Goal: Contribute content

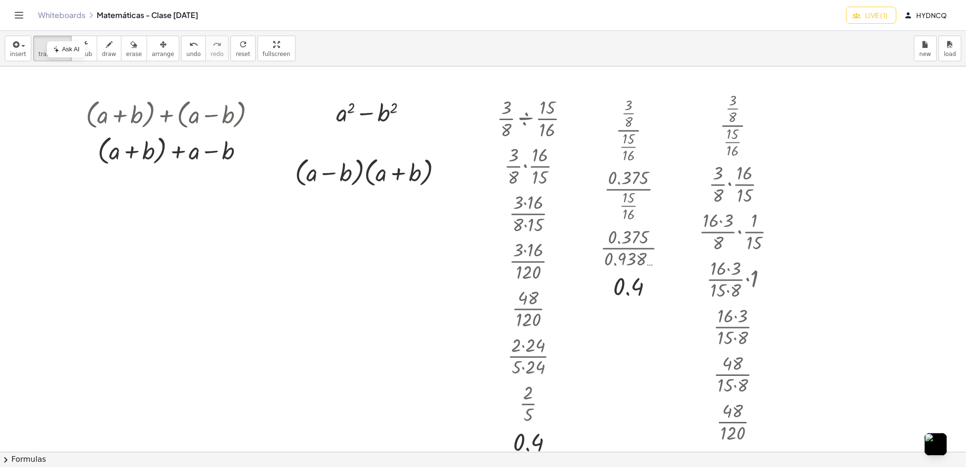
click at [874, 16] on span "Live (1)" at bounding box center [871, 15] width 34 height 9
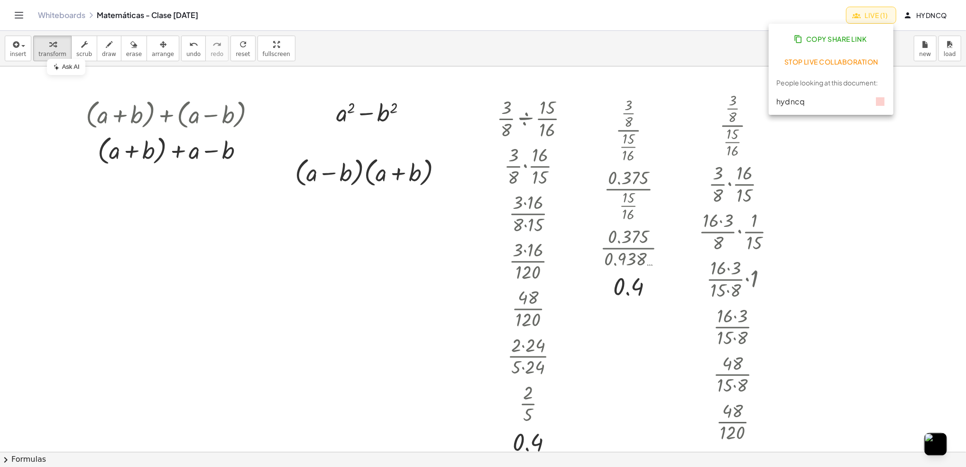
scroll to position [1618, 0]
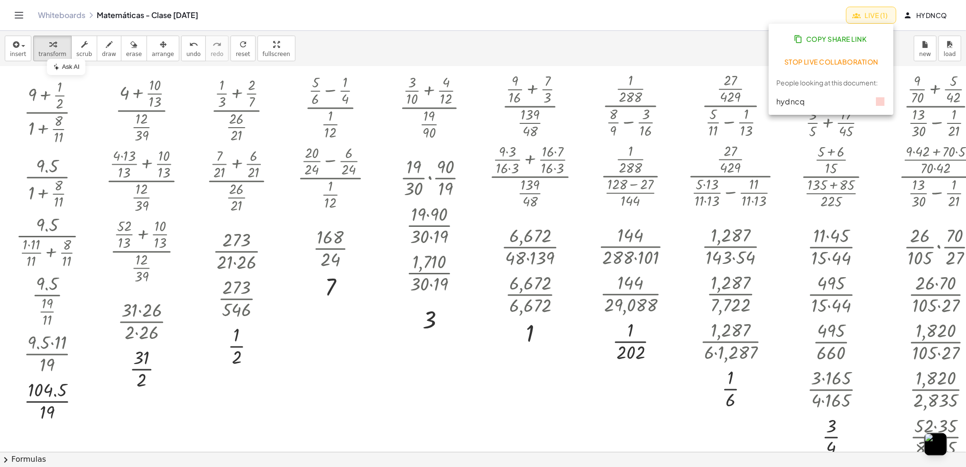
click at [685, 24] on div "Whiteboards Matemáticas - Clase [DATE] Live (1) hydncq" at bounding box center [482, 15] width 943 height 30
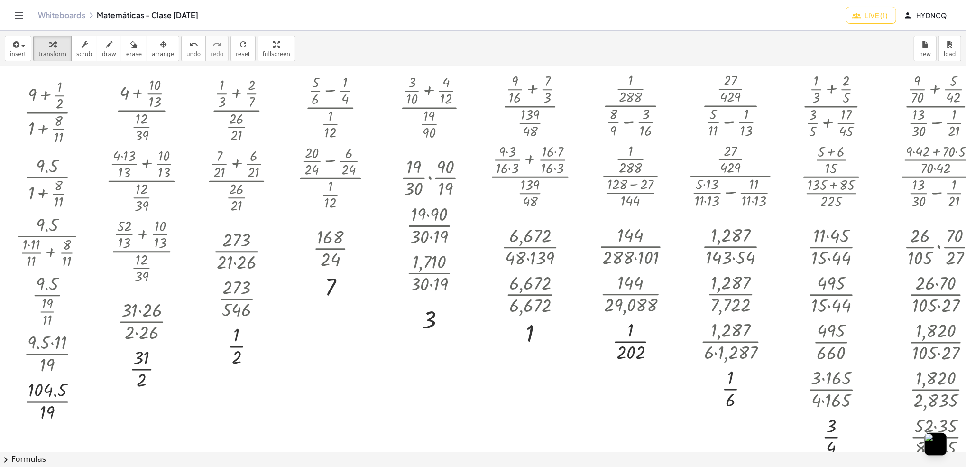
drag, startPoint x: 965, startPoint y: 55, endPoint x: 955, endPoint y: 191, distance: 136.5
click at [955, 191] on div "insert select one: Math Expression Function Text transform scrub draw erase arr…" at bounding box center [483, 249] width 966 height 436
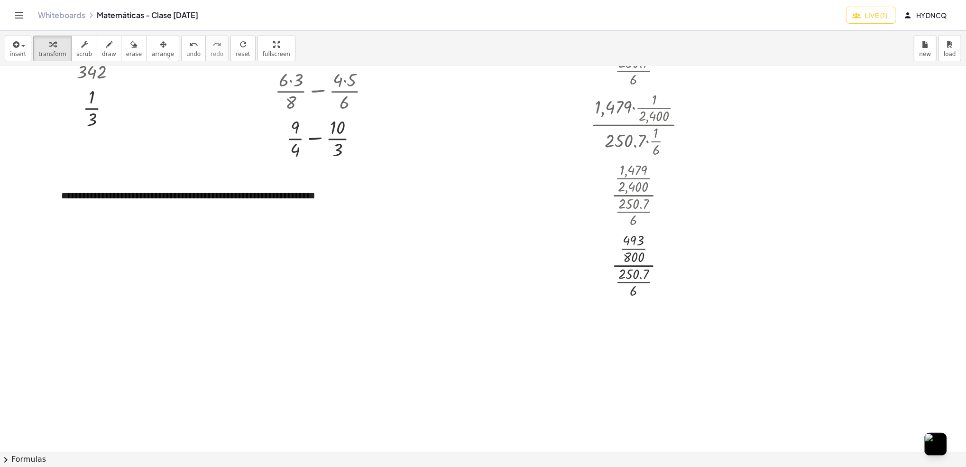
scroll to position [2757, 0]
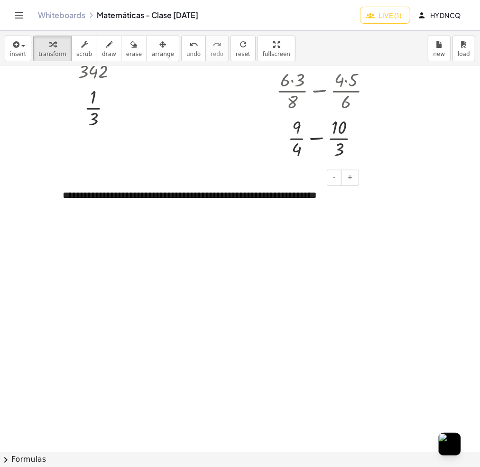
click at [318, 209] on div "**********" at bounding box center [207, 195] width 308 height 33
click at [18, 49] on icon "button" at bounding box center [15, 44] width 9 height 11
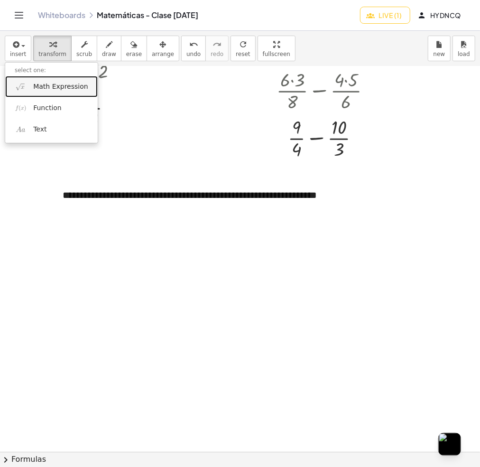
click at [41, 90] on span "Math Expression" at bounding box center [60, 86] width 55 height 9
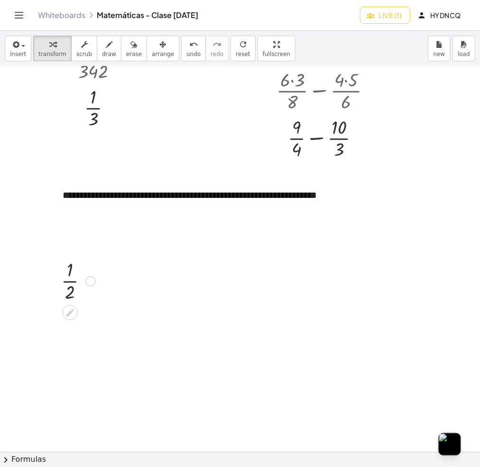
click at [69, 282] on div at bounding box center [78, 280] width 44 height 47
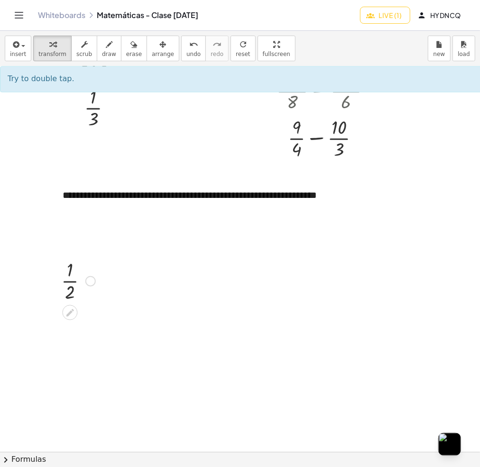
click at [70, 282] on div at bounding box center [78, 280] width 44 height 47
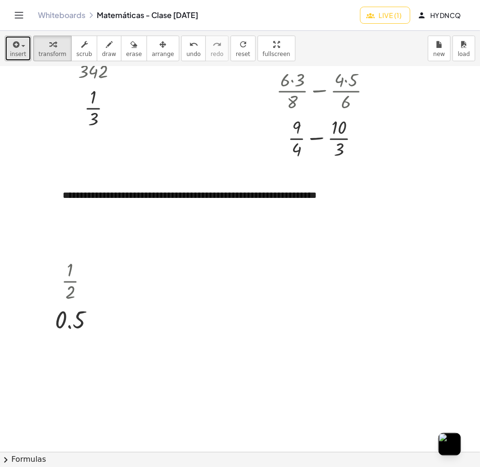
click at [21, 44] on div "button" at bounding box center [18, 43] width 16 height 11
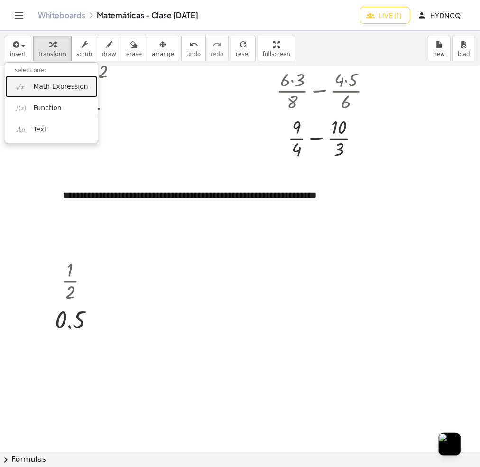
click at [55, 86] on span "Math Expression" at bounding box center [60, 86] width 55 height 9
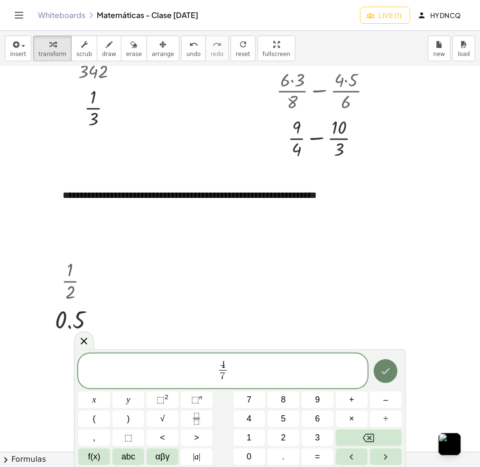
click at [391, 378] on button "Done" at bounding box center [386, 371] width 24 height 24
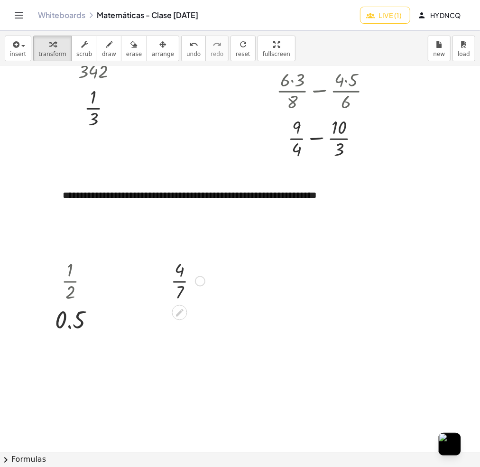
click at [177, 282] on div at bounding box center [188, 280] width 44 height 47
click at [22, 54] on span "insert" at bounding box center [18, 54] width 16 height 7
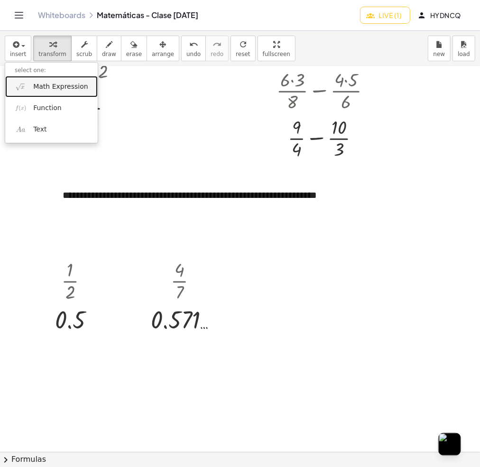
click at [36, 84] on span "Math Expression" at bounding box center [60, 86] width 55 height 9
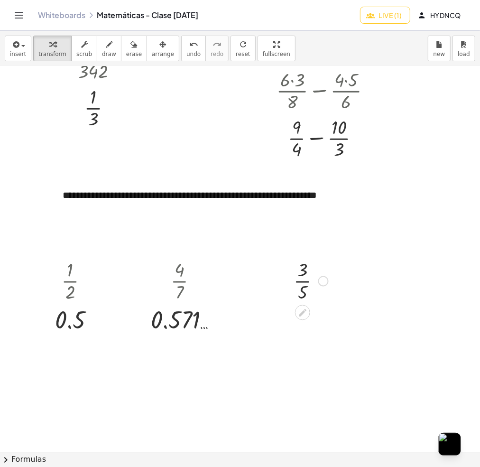
click at [303, 285] on div at bounding box center [311, 280] width 44 height 47
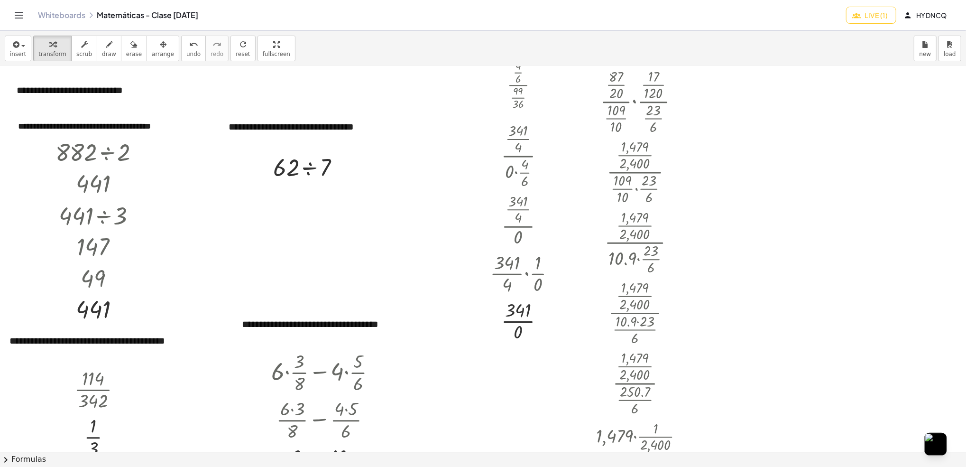
scroll to position [2099, 0]
